Goal: Use online tool/utility: Utilize a website feature to perform a specific function

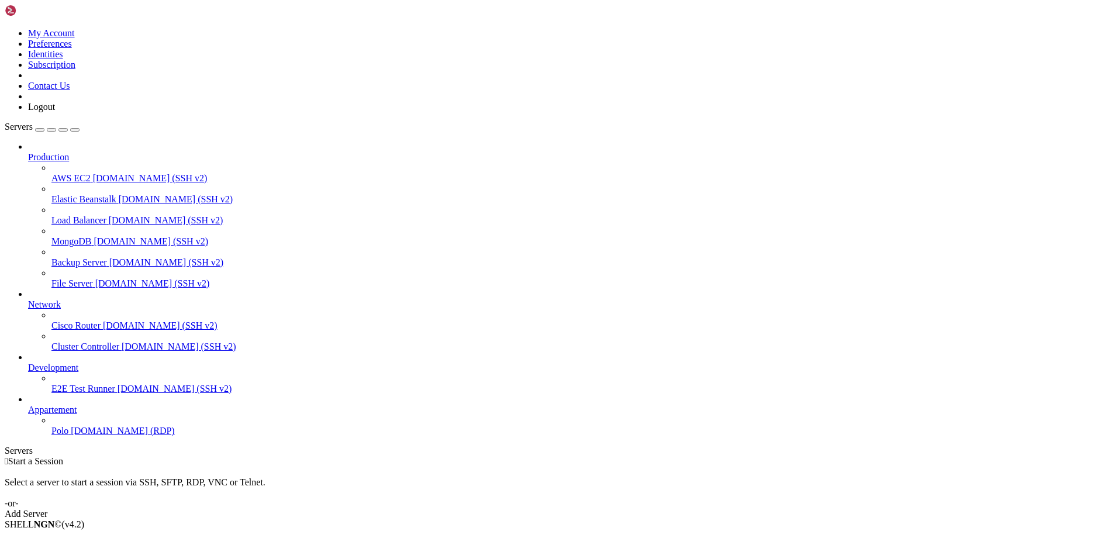
click at [71, 436] on span "[DOMAIN_NAME] (RDP)" at bounding box center [123, 431] width 104 height 10
click at [75, 130] on icon "button" at bounding box center [75, 130] width 0 height 0
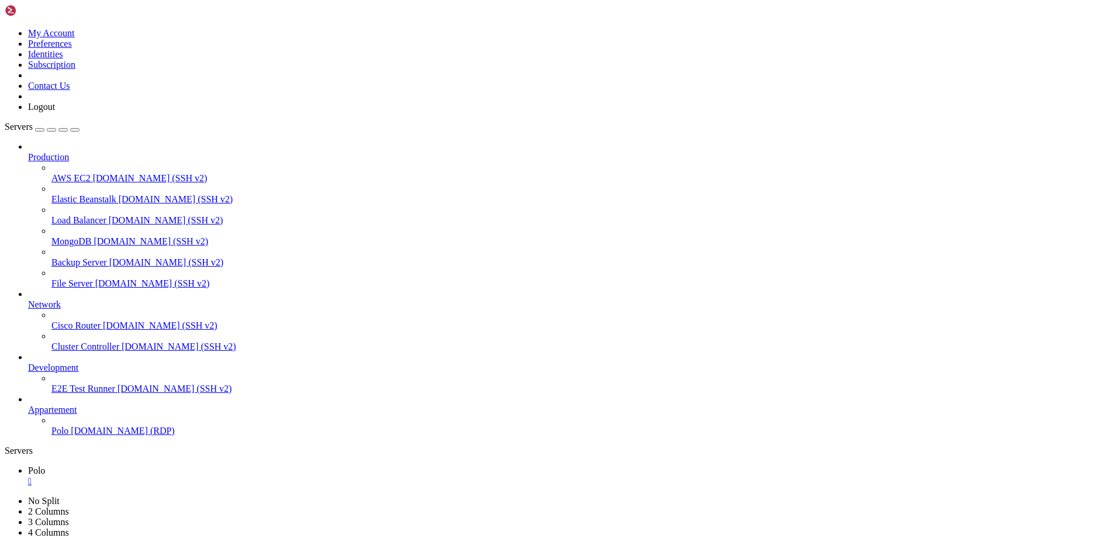
drag, startPoint x: 388, startPoint y: 666, endPoint x: 509, endPoint y: 671, distance: 121.2
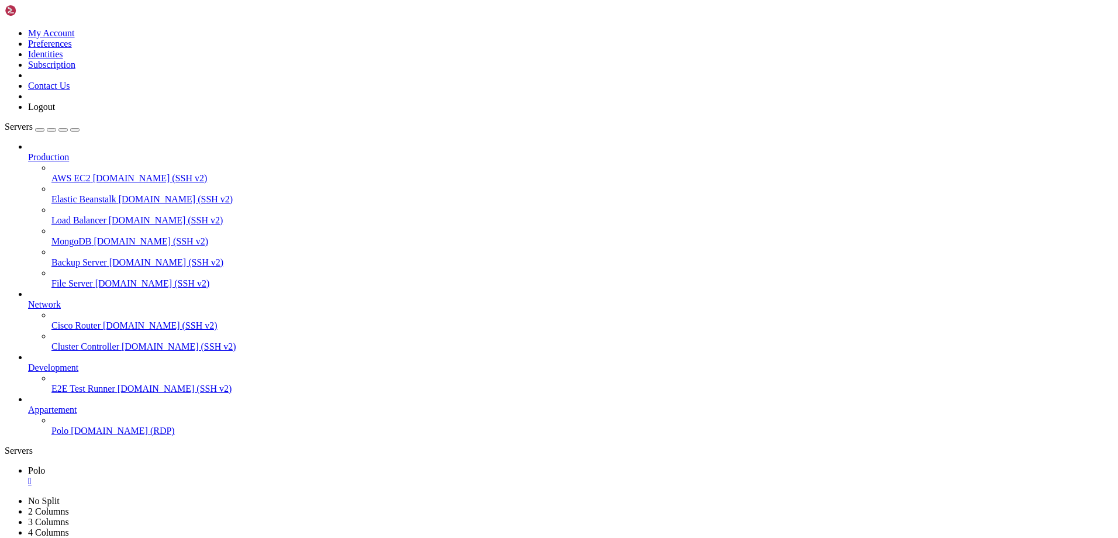
drag, startPoint x: 368, startPoint y: 814, endPoint x: 375, endPoint y: 853, distance: 39.8
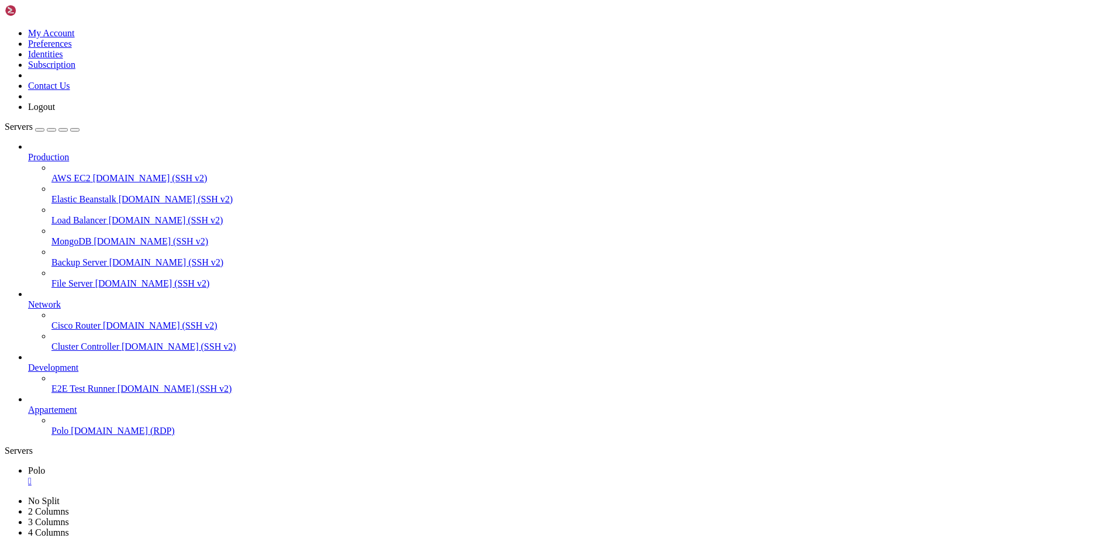
drag, startPoint x: 408, startPoint y: 852, endPoint x: 256, endPoint y: 694, distance: 218.8
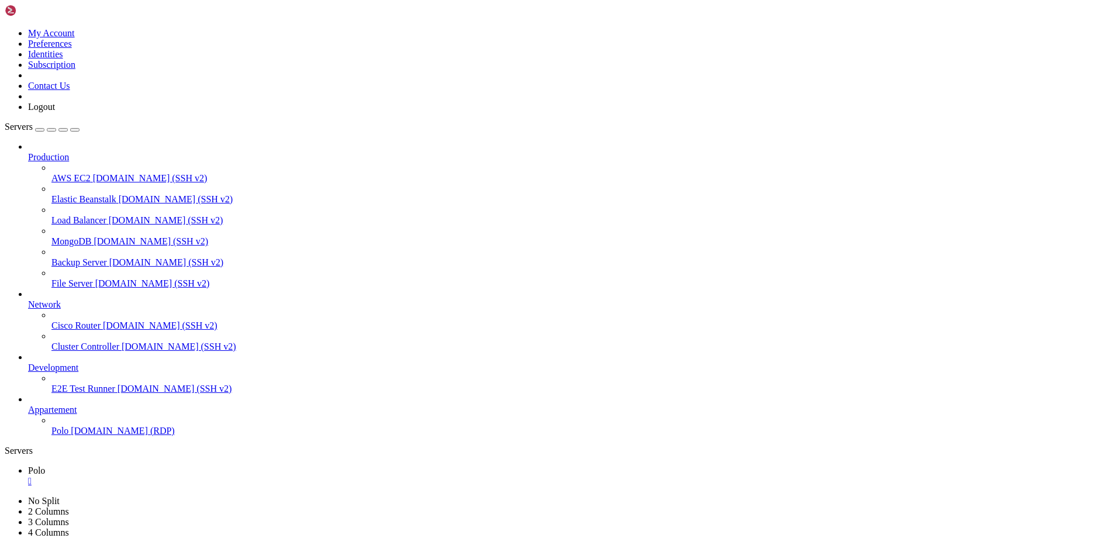
drag, startPoint x: 633, startPoint y: 642, endPoint x: 791, endPoint y: 699, distance: 168.3
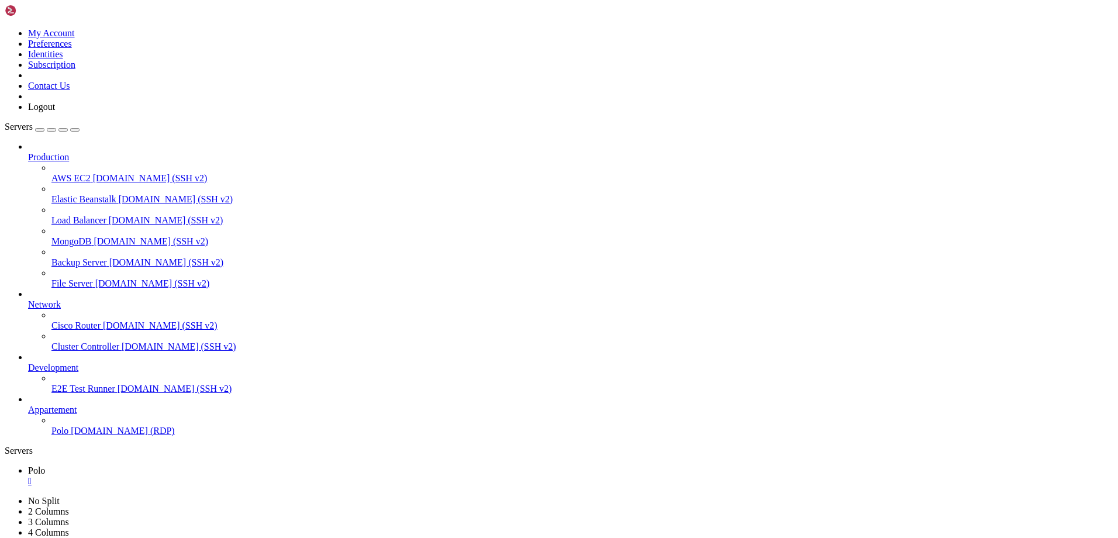
drag, startPoint x: 662, startPoint y: 694, endPoint x: 598, endPoint y: 656, distance: 74.7
